Goal: Find specific page/section: Find specific page/section

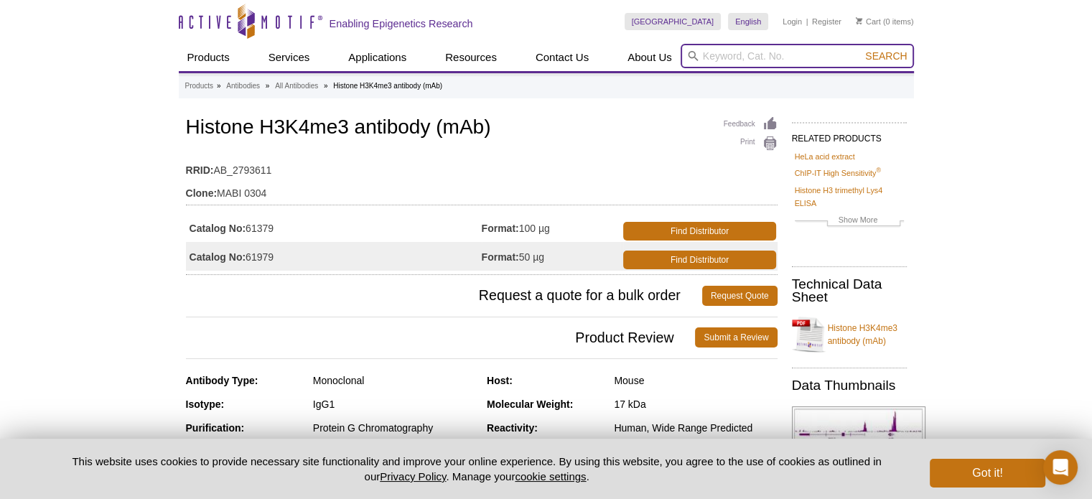
click at [732, 60] on input "search" at bounding box center [797, 56] width 233 height 24
click at [861, 50] on button "Search" at bounding box center [886, 56] width 50 height 13
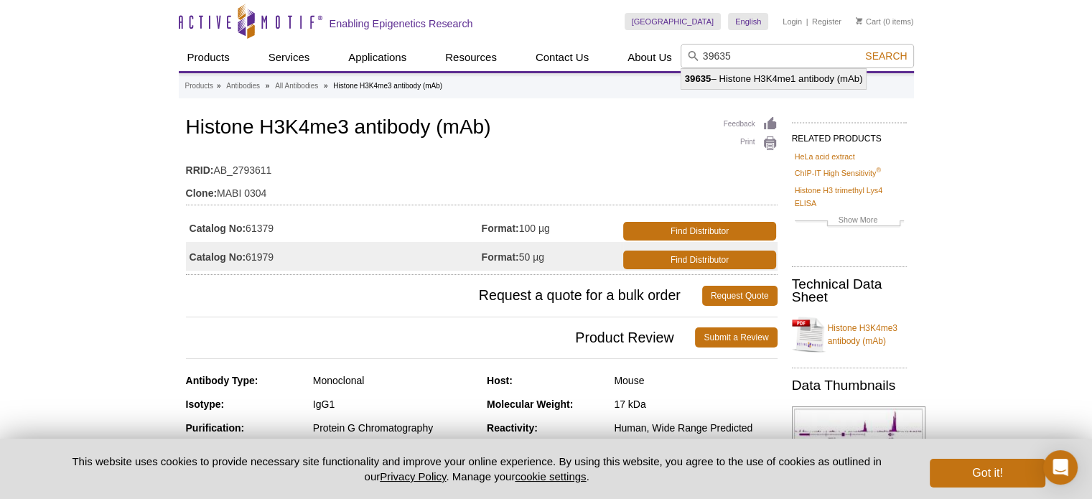
click at [804, 75] on li "39635 – Histone H3K4me1 antibody (mAb)" at bounding box center [773, 79] width 185 height 20
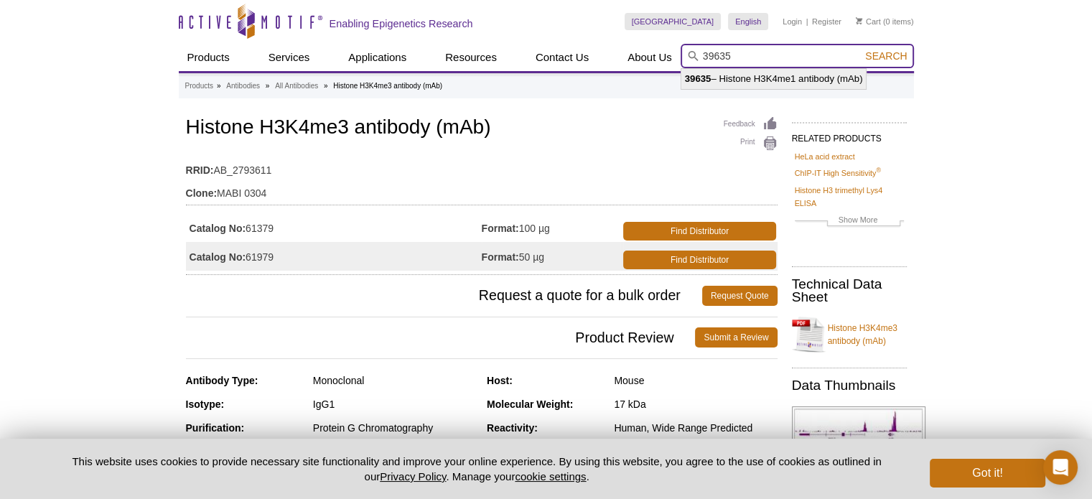
type input "39635 – Histone H3K4me1 antibody (mAb)"
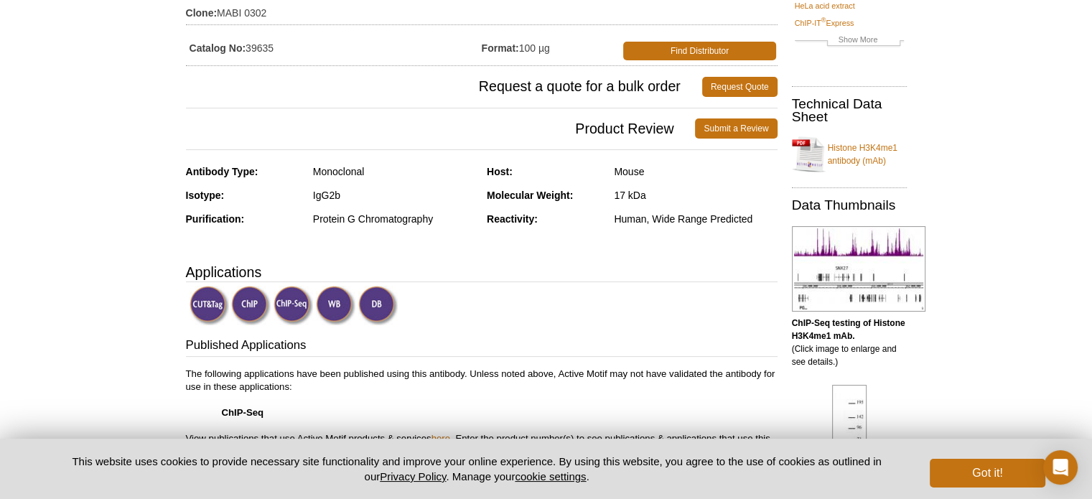
scroll to position [181, 0]
